Goal: Task Accomplishment & Management: Use online tool/utility

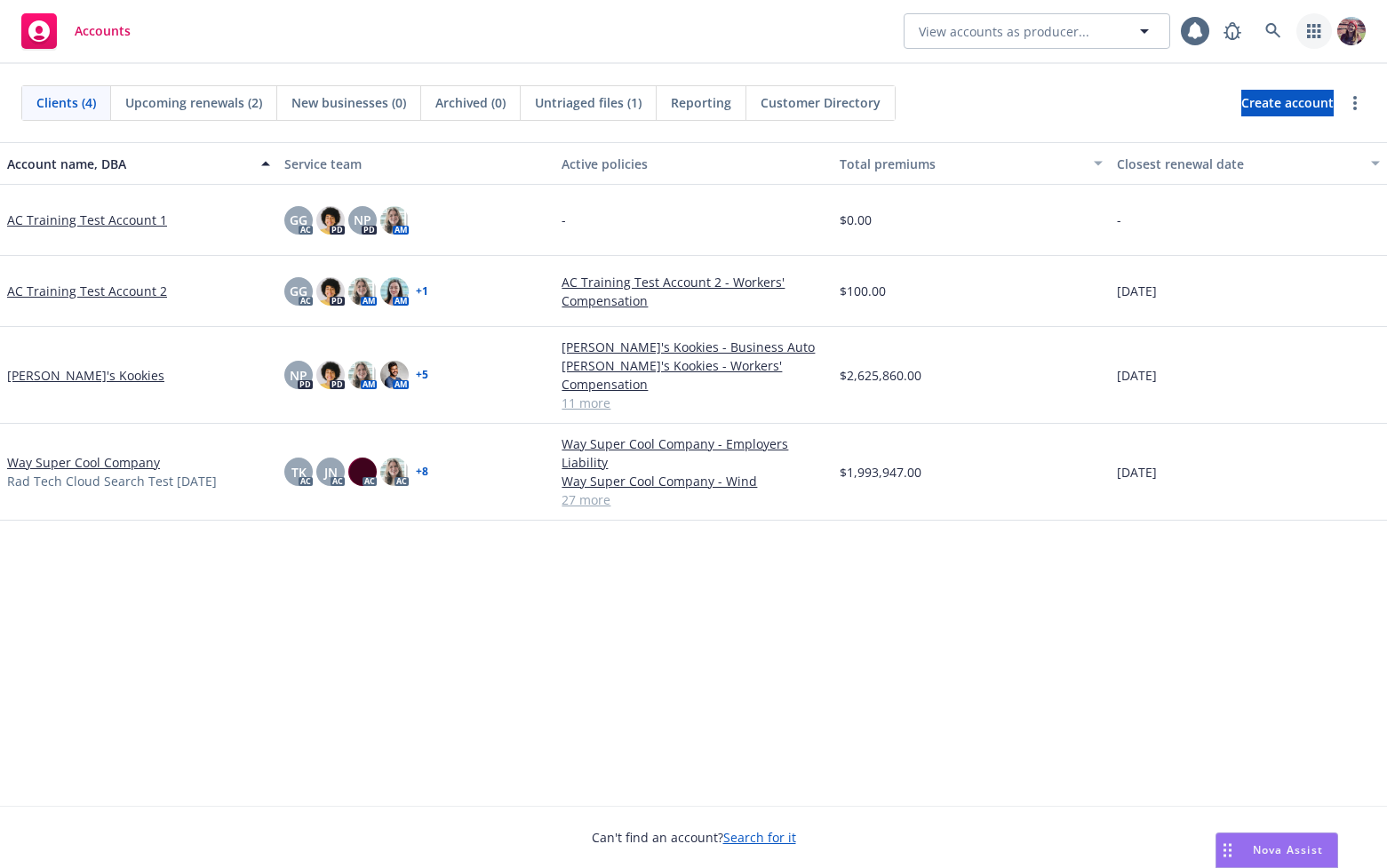
click at [1320, 29] on icon "button" at bounding box center [1314, 31] width 14 height 15
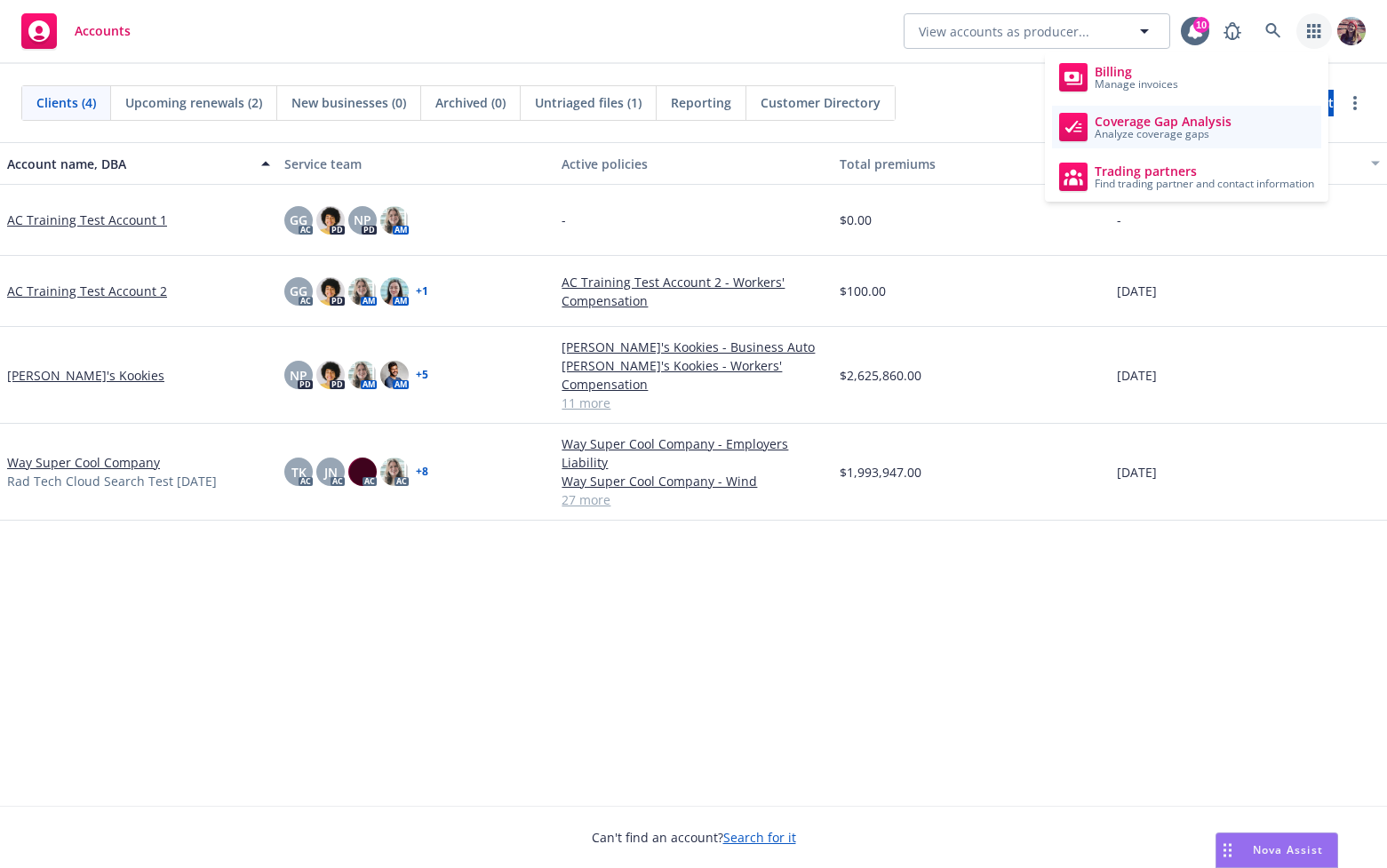
click at [1213, 129] on span "Analyze coverage gaps" at bounding box center [1164, 134] width 137 height 11
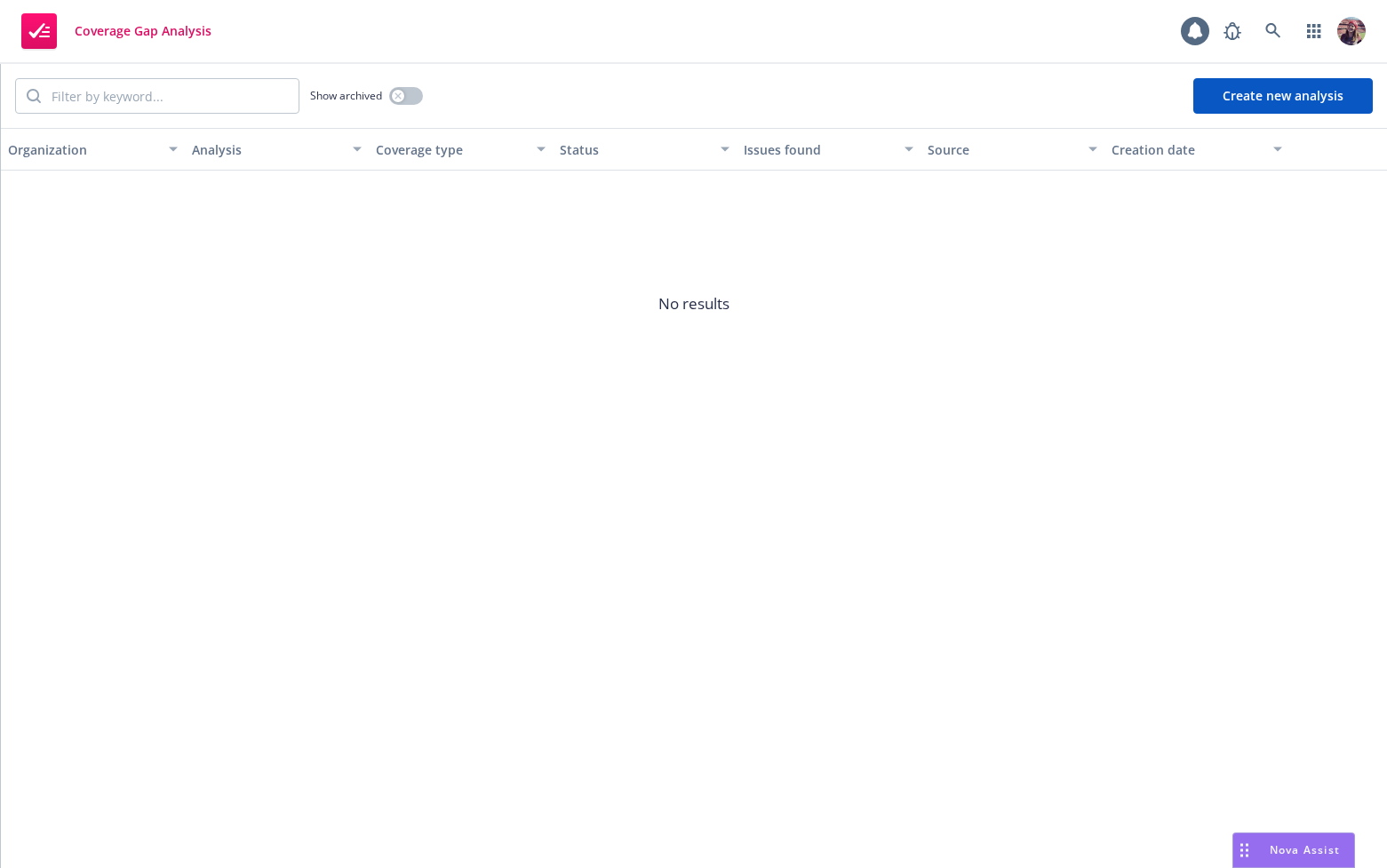
click at [1340, 92] on button "Create new analysis" at bounding box center [1283, 96] width 180 height 36
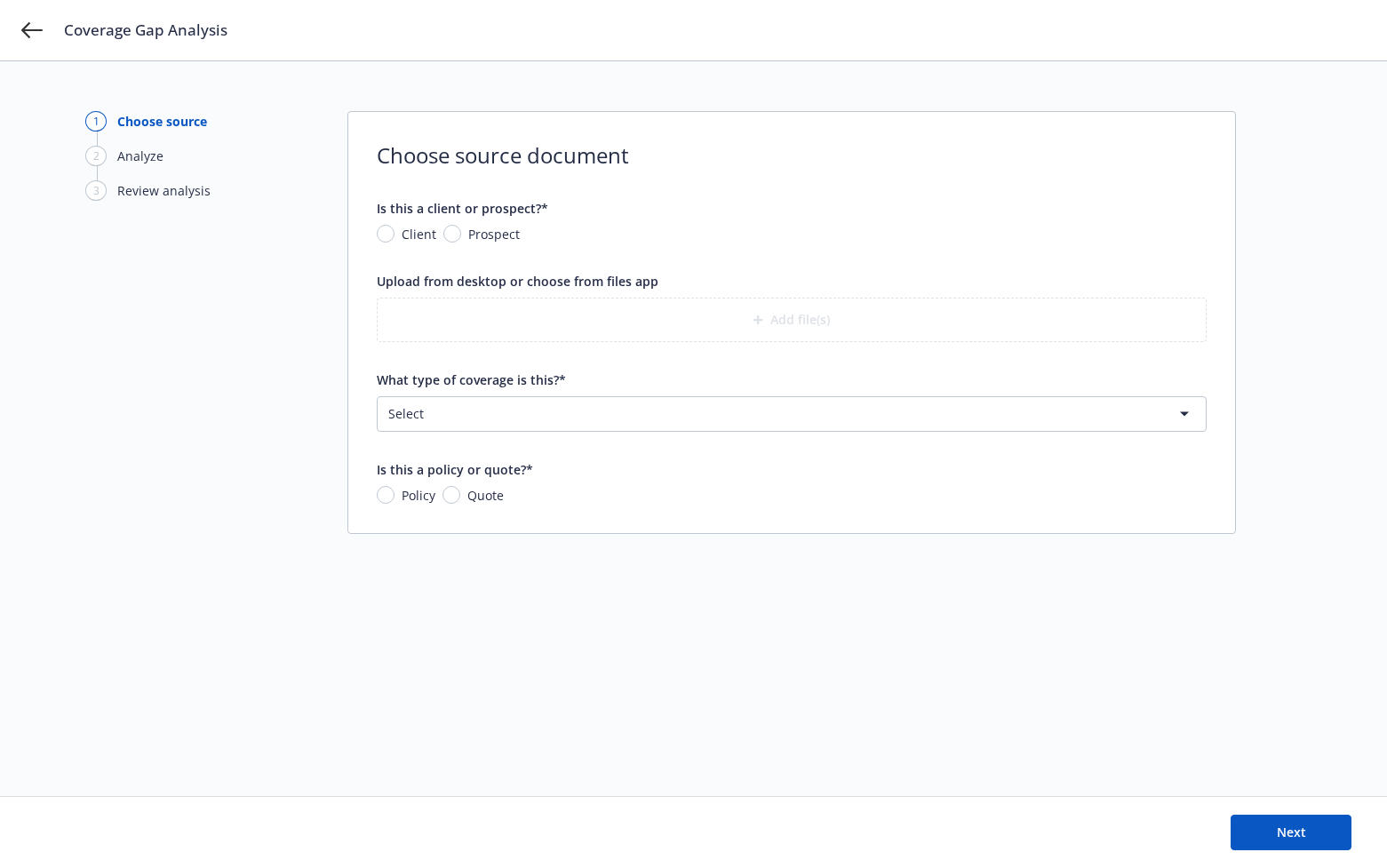
click at [270, 539] on div "1 Choose source 2 Analyze 3 Review analysis" at bounding box center [183, 429] width 195 height 636
click at [624, 421] on html "Coverage Gap Analysis 1 Choose source 2 Analyze 3 Review analysis Choose source…" at bounding box center [693, 434] width 1387 height 868
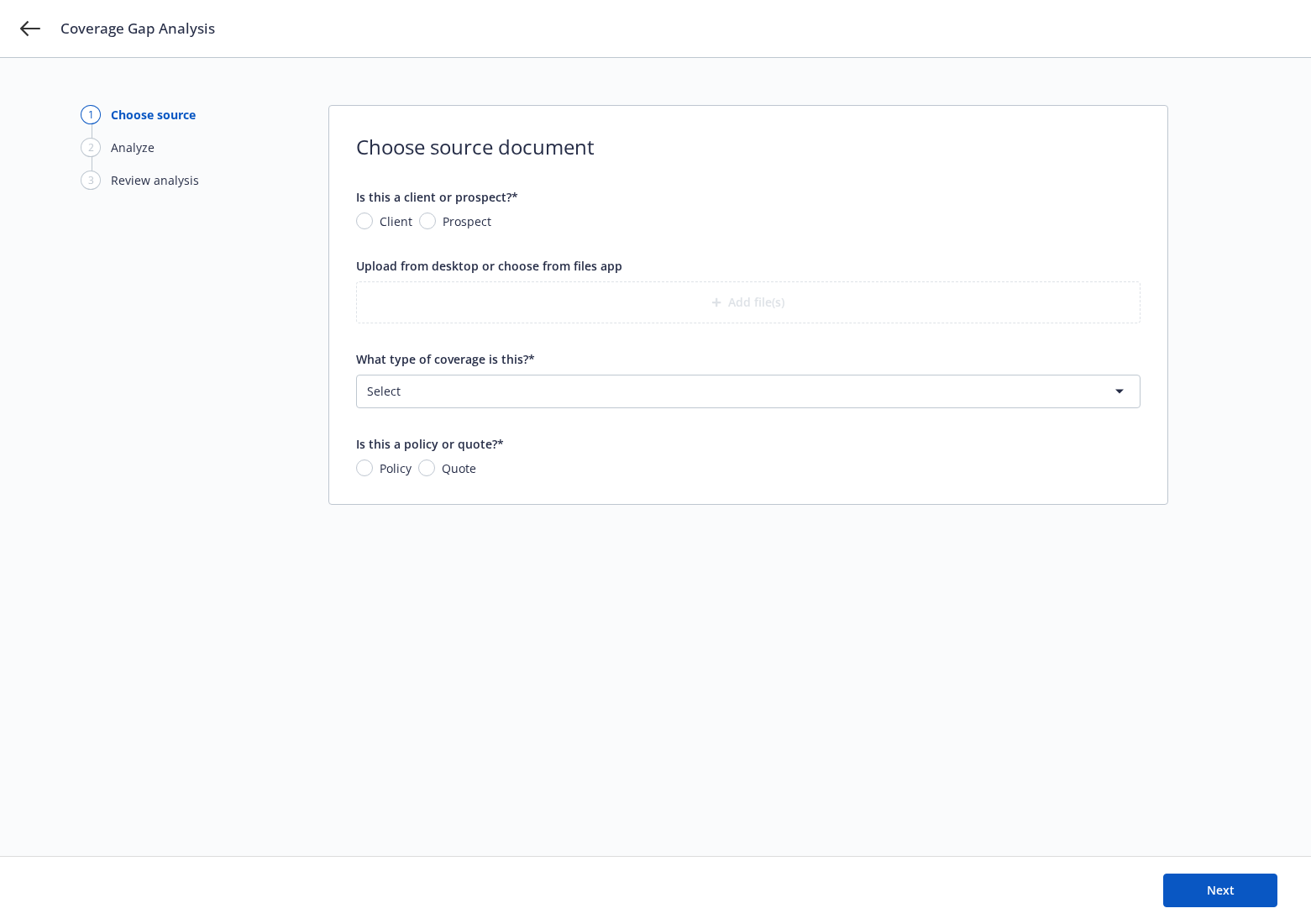
click at [542, 394] on html "Coverage Gap Analysis 1 Choose source 2 Analyze 3 Review analysis Choose source…" at bounding box center [655, 462] width 1311 height 924
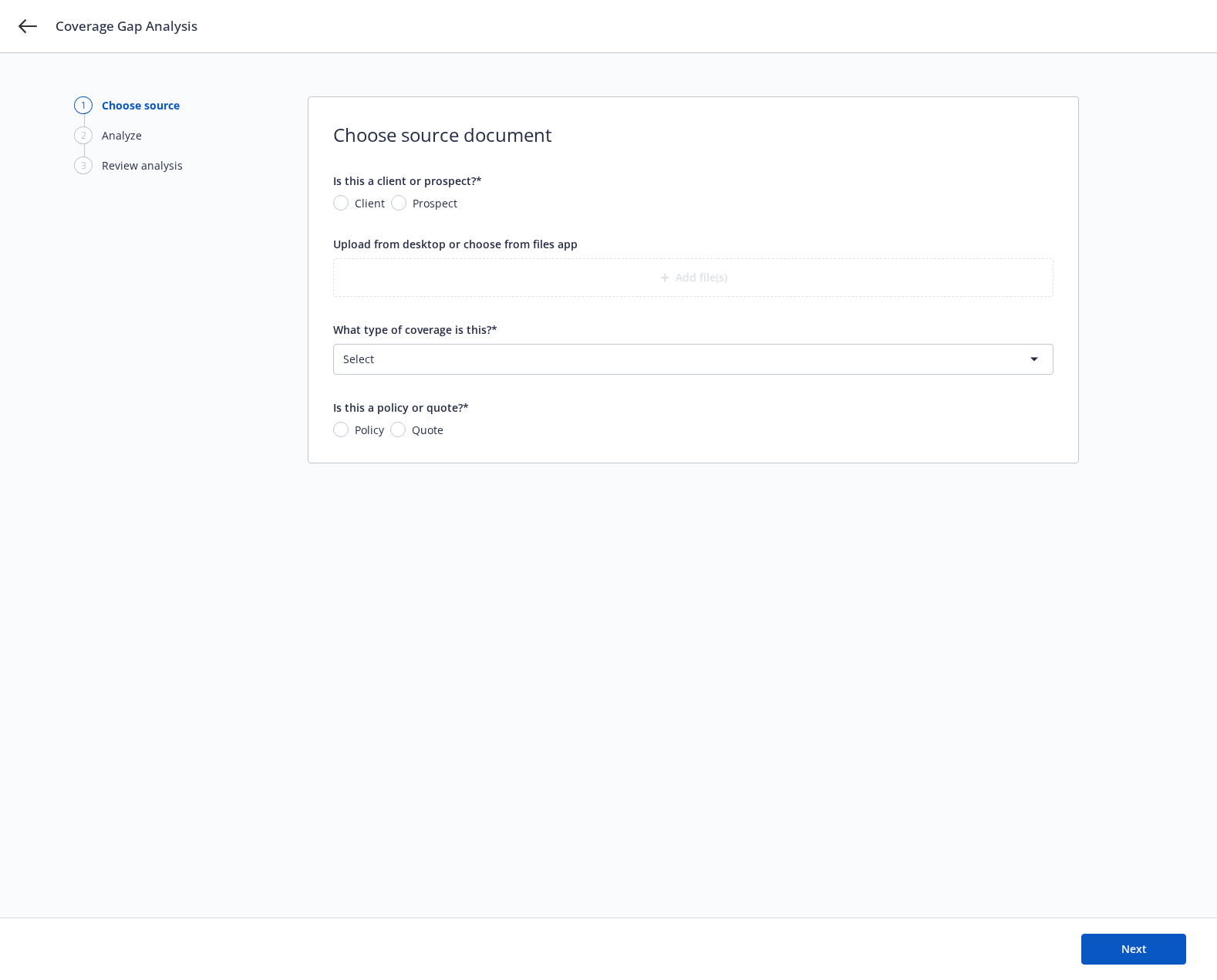
click at [381, 358] on html "Coverage Gap Analysis 1 Choose source 2 Analyze 3 Review analysis Choose source…" at bounding box center [608, 490] width 1217 height 980
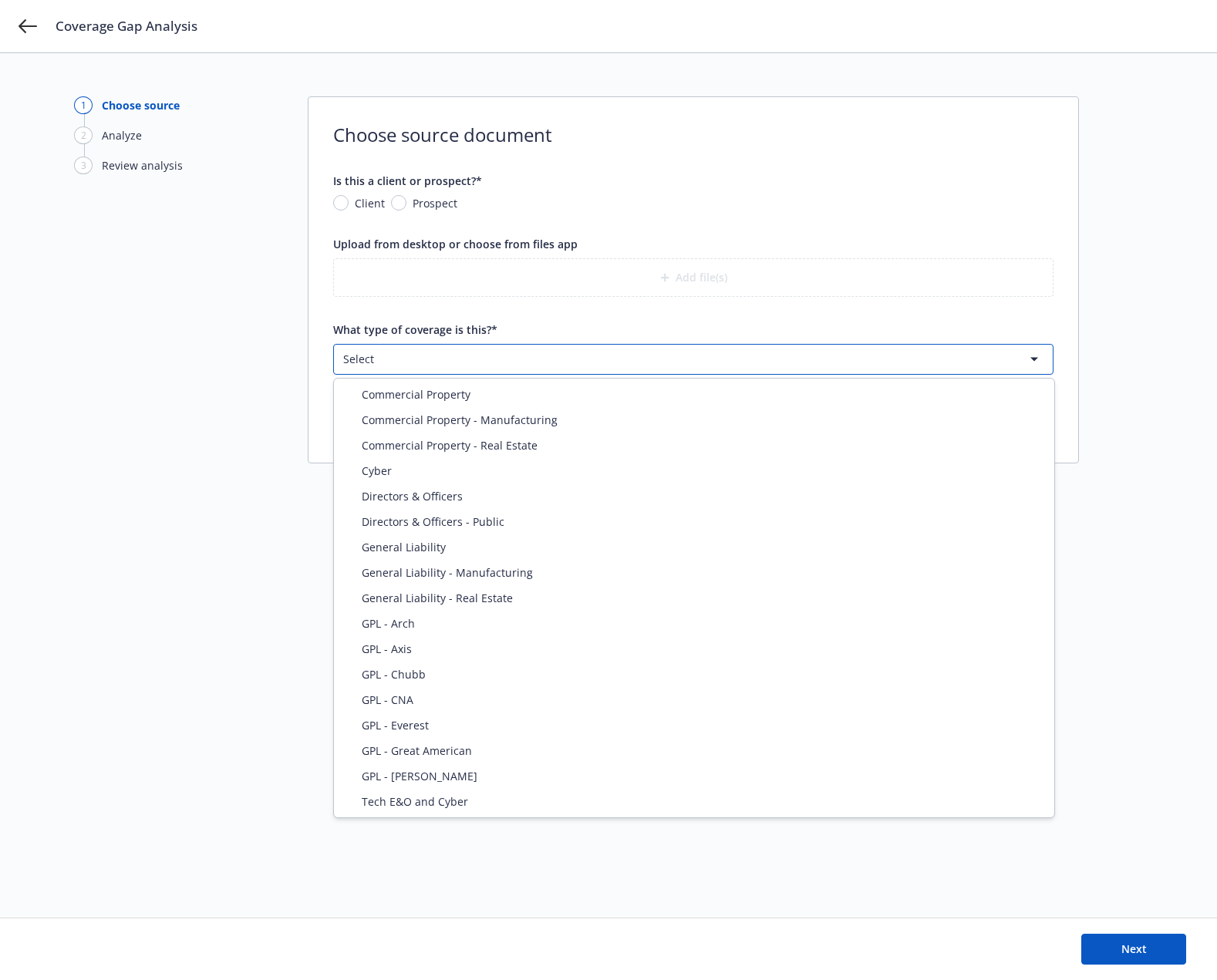
click at [263, 440] on html "Coverage Gap Analysis 1 Choose source 2 Analyze 3 Review analysis Choose source…" at bounding box center [608, 490] width 1217 height 980
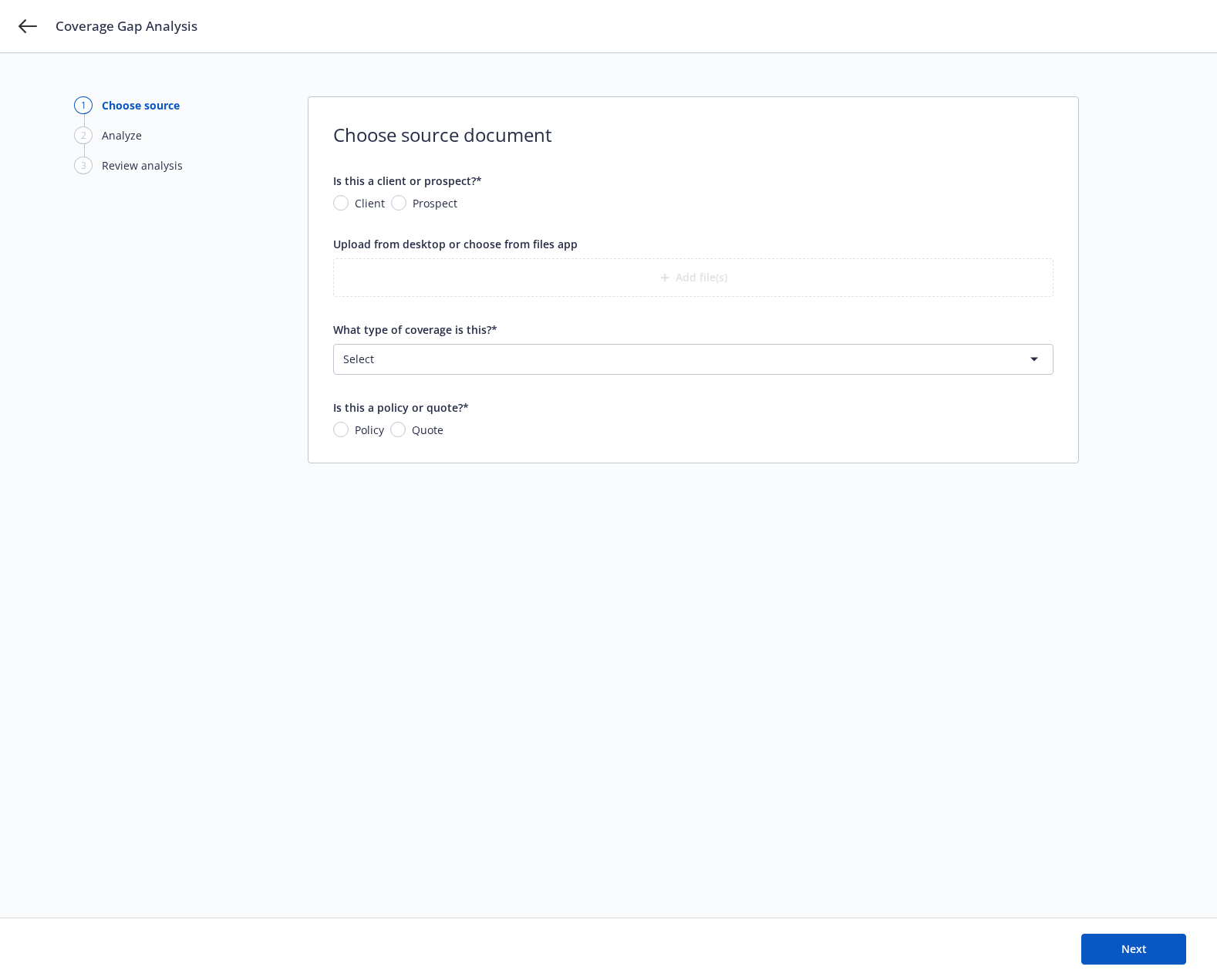
click at [185, 452] on div "1 Choose source 2 Analyze 3 Review analysis" at bounding box center [159, 485] width 169 height 778
click at [183, 511] on div "1 Choose source 2 Analyze 3 Review analysis" at bounding box center [159, 485] width 169 height 778
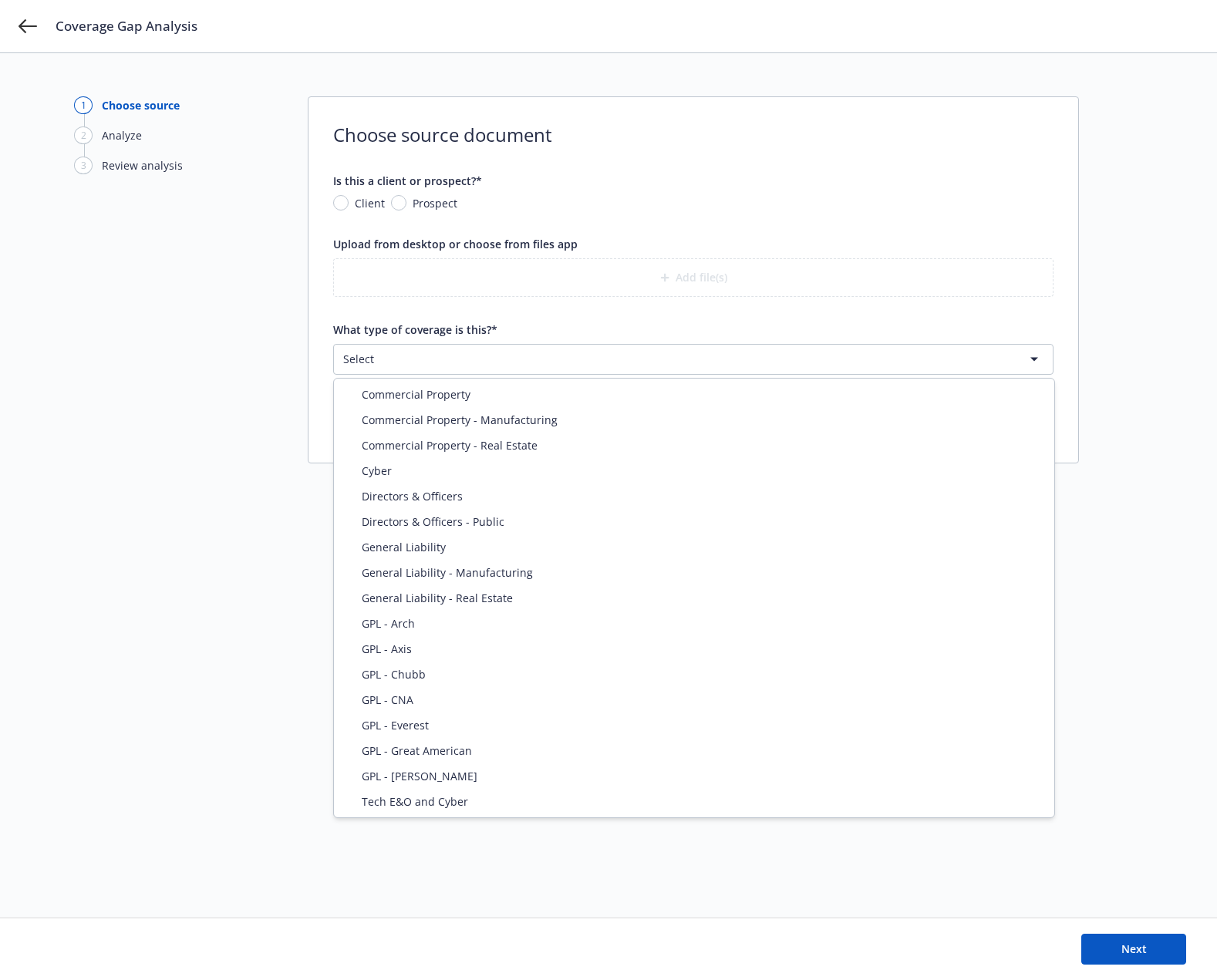
click at [377, 354] on html "Coverage Gap Analysis 1 Choose source 2 Analyze 3 Review analysis Choose source…" at bounding box center [608, 490] width 1217 height 980
click at [84, 530] on html "Coverage Gap Analysis 1 Choose source 2 Analyze 3 Review analysis Choose source…" at bounding box center [608, 490] width 1217 height 980
click at [511, 358] on html "Coverage Gap Analysis 1 Choose source 2 Analyze 3 Review analysis Choose source…" at bounding box center [608, 490] width 1217 height 980
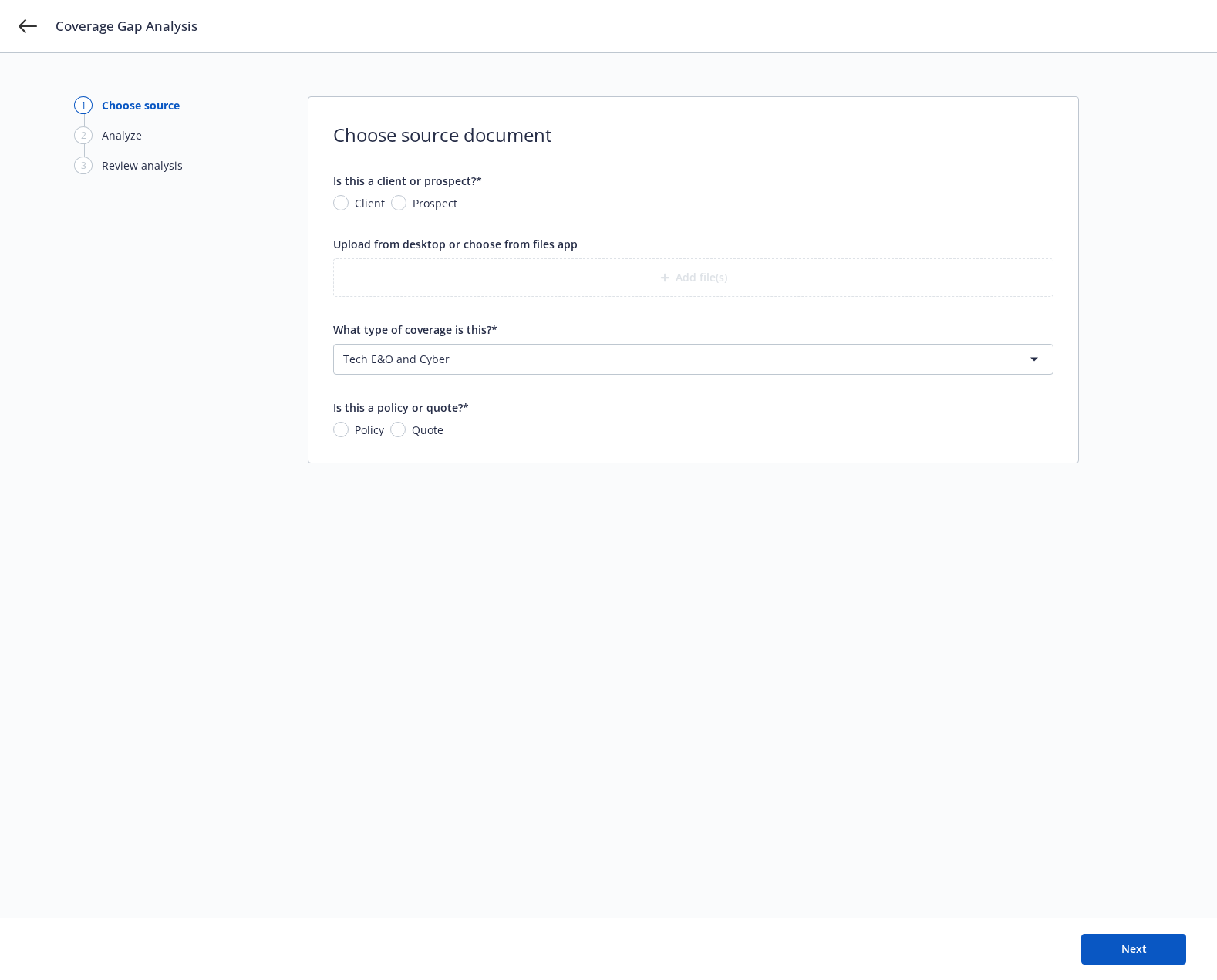
click at [484, 356] on html "Coverage Gap Analysis 1 Choose source 2 Analyze 3 Review analysis Choose source…" at bounding box center [608, 490] width 1217 height 980
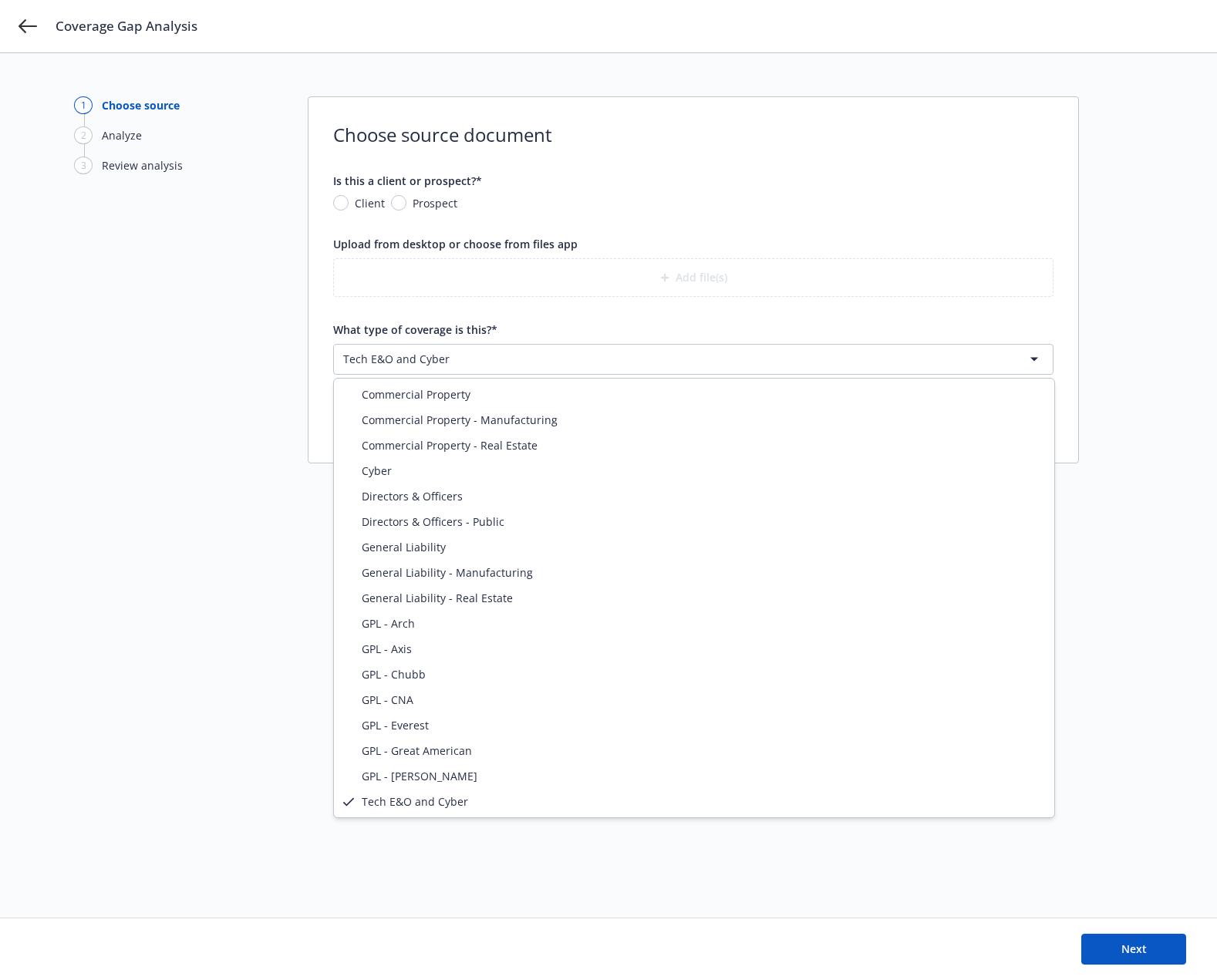
select select "PROPERTY"
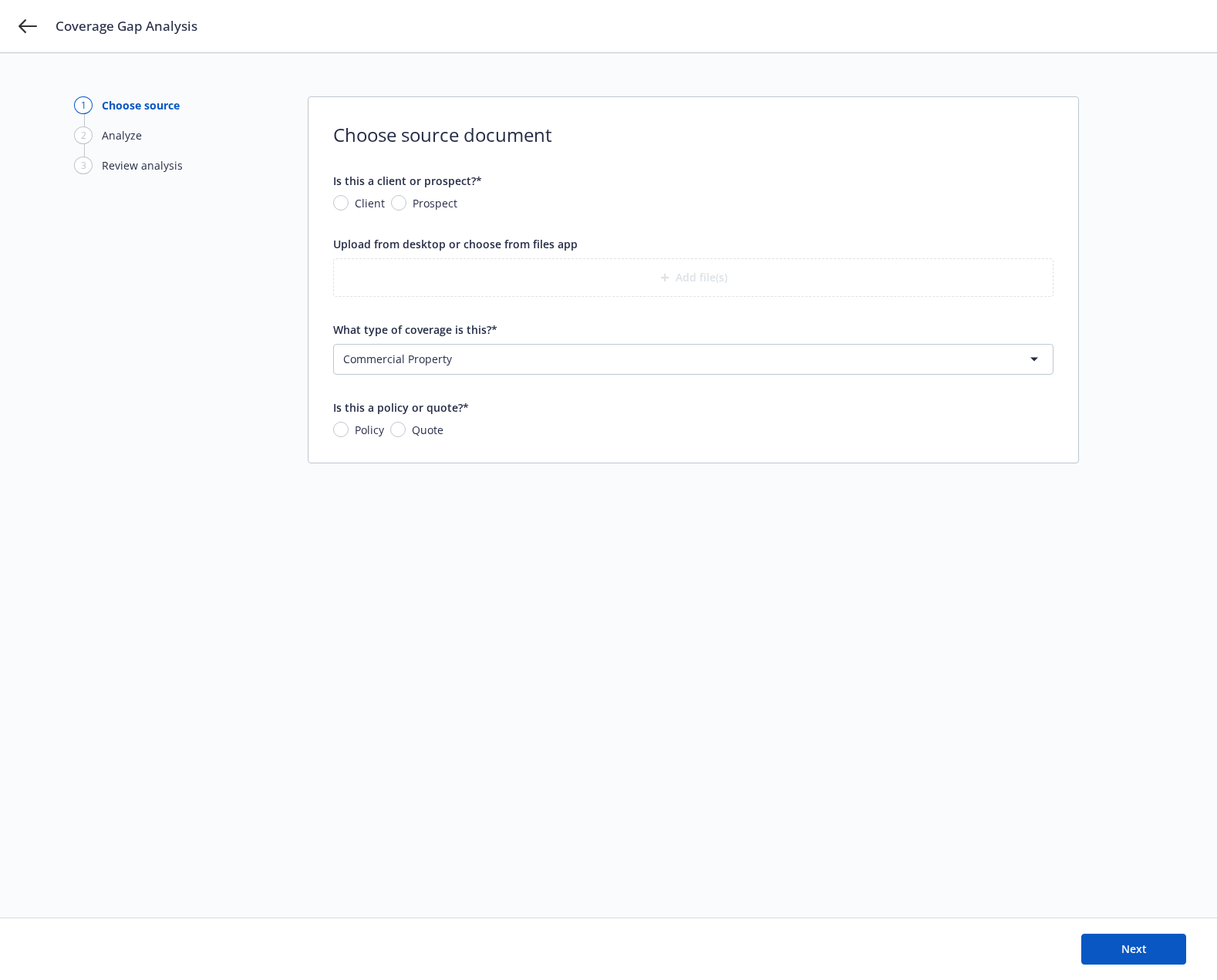
click at [295, 655] on div "1 Choose source 2 Analyze 3 Review analysis Choose source document Is this a cl…" at bounding box center [608, 485] width 1069 height 778
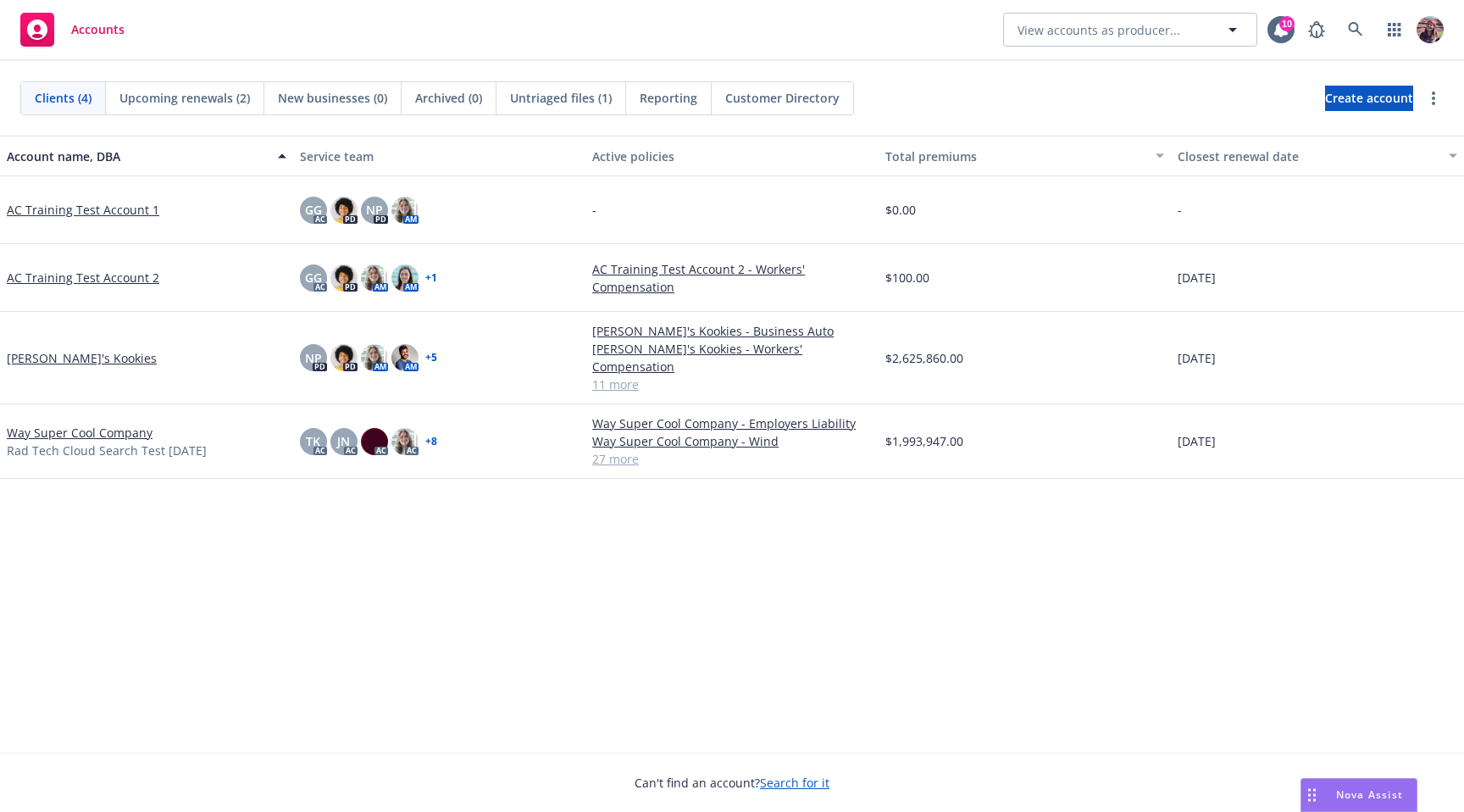
click at [436, 22] on div "Accounts View accounts as producer... 10" at bounding box center [732, 30] width 1464 height 61
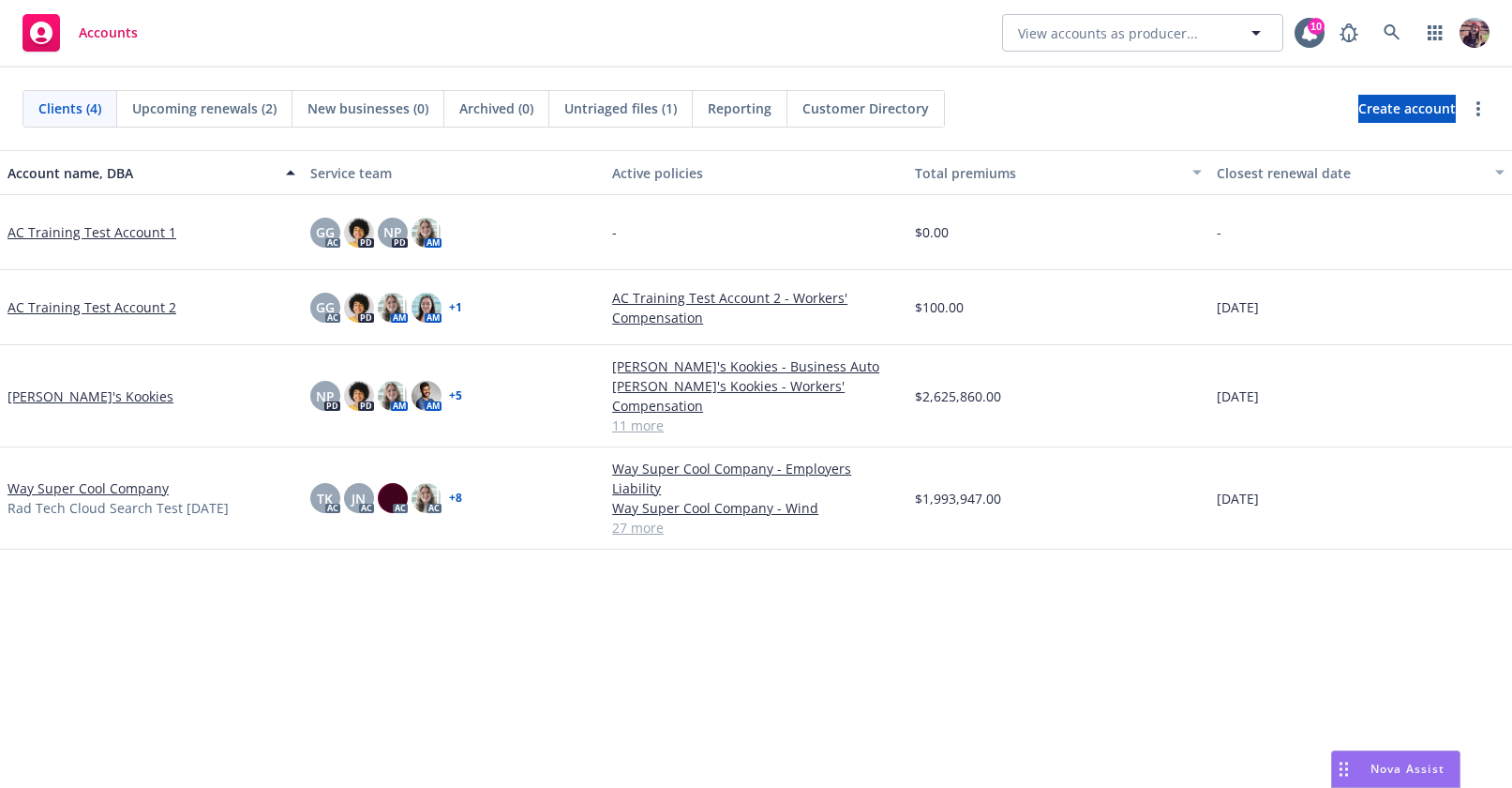
click at [869, 53] on div "Accounts View accounts as producer... 10" at bounding box center [756, 34] width 1512 height 67
click at [31, 374] on div "[PERSON_NAME]'s Kookies" at bounding box center [151, 396] width 303 height 102
click at [37, 387] on link "[PERSON_NAME]'s Kookies" at bounding box center [90, 396] width 166 height 19
